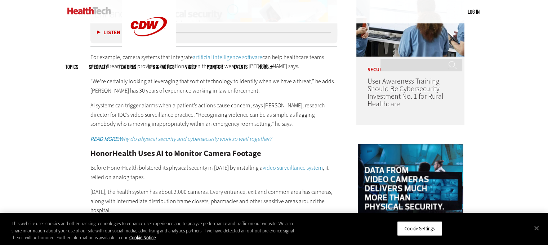
scroll to position [610, 0]
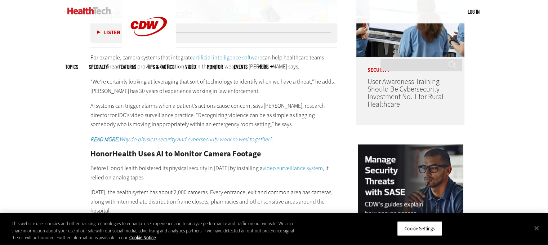
click at [277, 82] on p "“We're certainly looking at leveraging that sort of technology to identify when…" at bounding box center [214, 86] width 247 height 18
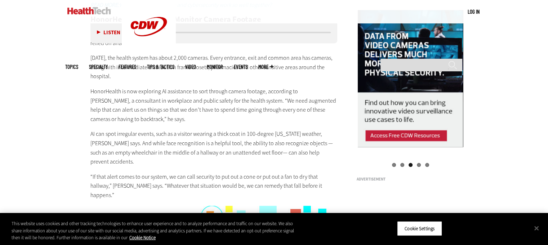
scroll to position [745, 0]
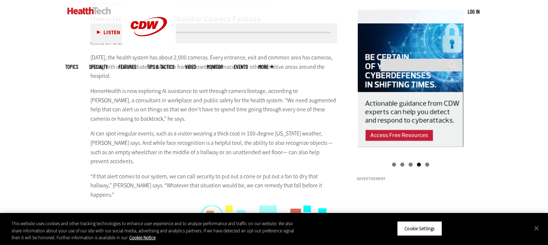
click at [253, 87] on p "HonorHealth is now exploring AI assistance to sort through camera footage, acco…" at bounding box center [214, 105] width 247 height 37
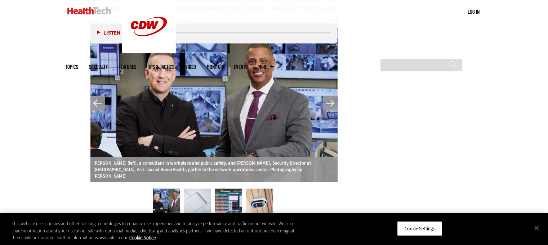
scroll to position [1483, 0]
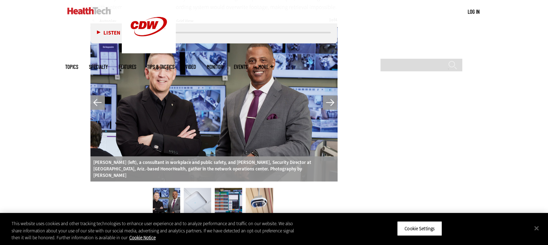
click at [253, 84] on div at bounding box center [214, 104] width 247 height 155
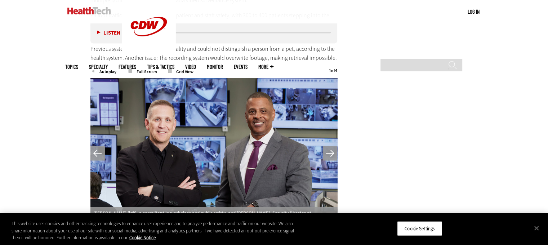
scroll to position [1446, 0]
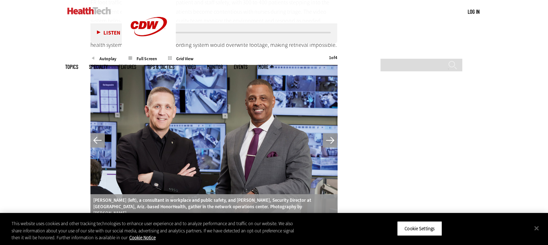
click at [200, 226] on img at bounding box center [197, 240] width 27 height 29
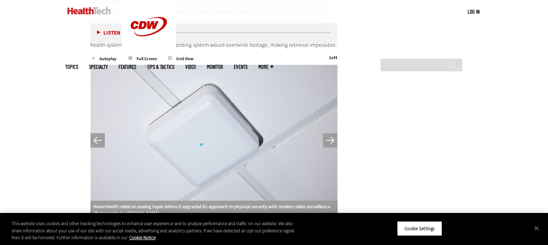
click at [228, 226] on img at bounding box center [228, 240] width 27 height 29
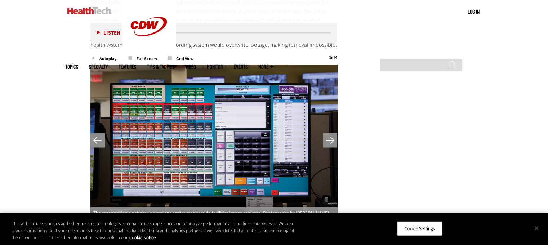
click at [537, 226] on button "Close" at bounding box center [537, 228] width 16 height 16
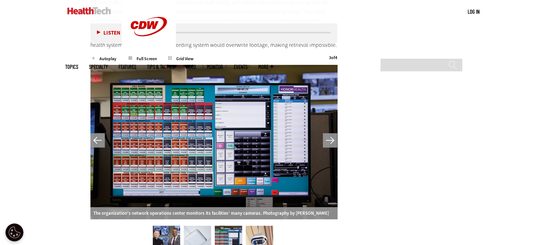
click at [265, 226] on img at bounding box center [259, 240] width 27 height 29
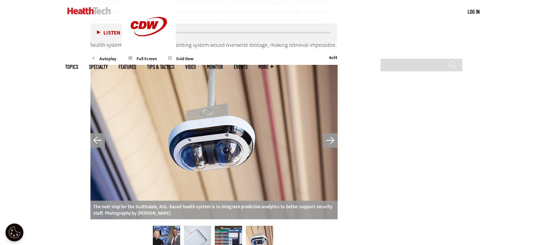
click at [231, 226] on img at bounding box center [228, 240] width 27 height 29
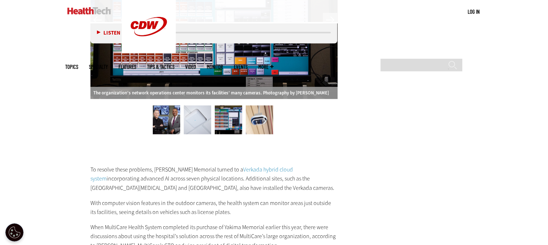
scroll to position [1591, 0]
